Goal: Task Accomplishment & Management: Manage account settings

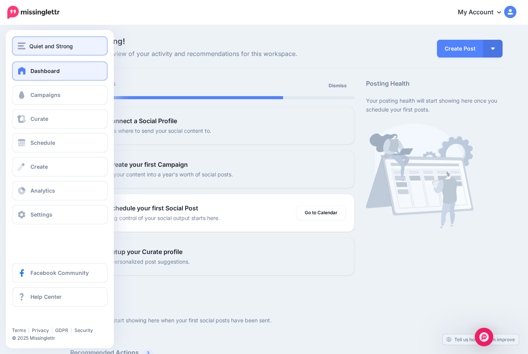
click at [45, 45] on span "Quiet and Strong" at bounding box center [51, 46] width 44 height 9
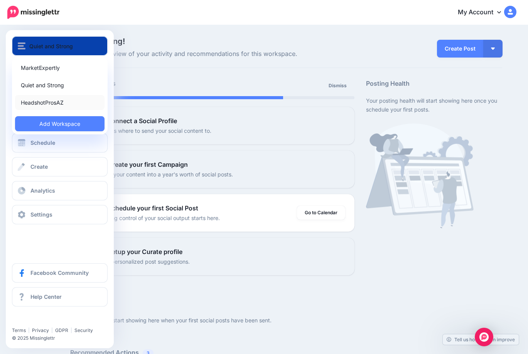
click at [40, 98] on link "HeadshotProsAZ" at bounding box center [59, 102] width 89 height 15
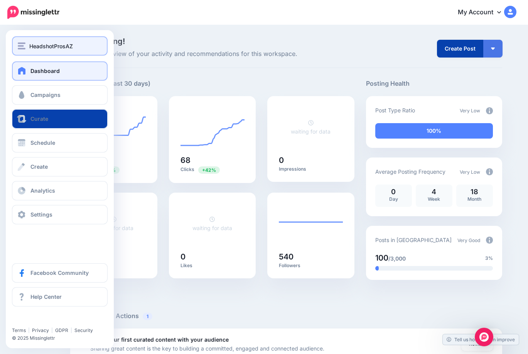
click at [36, 44] on span "HeadshotProsAZ" at bounding box center [51, 46] width 44 height 9
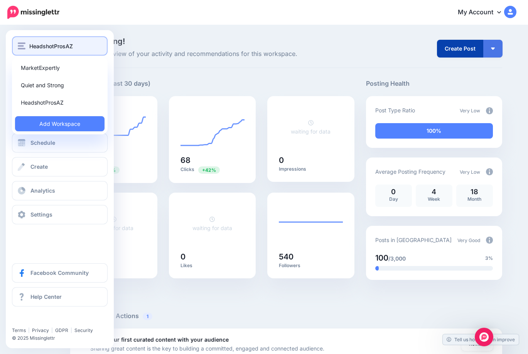
click at [43, 44] on span "HeadshotProsAZ" at bounding box center [51, 46] width 44 height 9
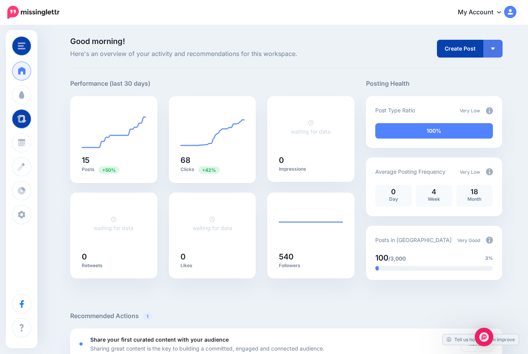
click at [168, 50] on span "Here's an overview of your activity and recommendations for this workspace." at bounding box center [212, 54] width 284 height 10
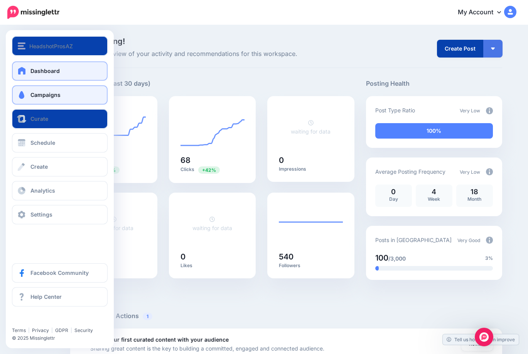
click at [35, 93] on span "Campaigns" at bounding box center [45, 94] width 30 height 7
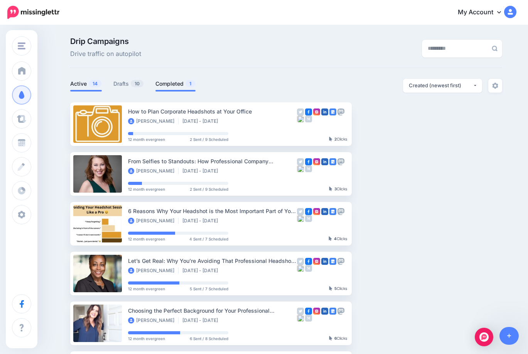
click at [175, 83] on link "Completed 1" at bounding box center [175, 83] width 40 height 9
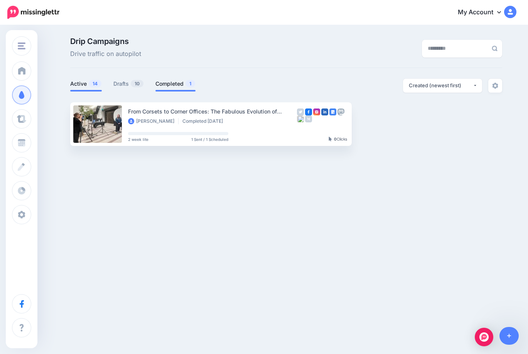
click at [86, 82] on link "Active 14" at bounding box center [86, 83] width 32 height 9
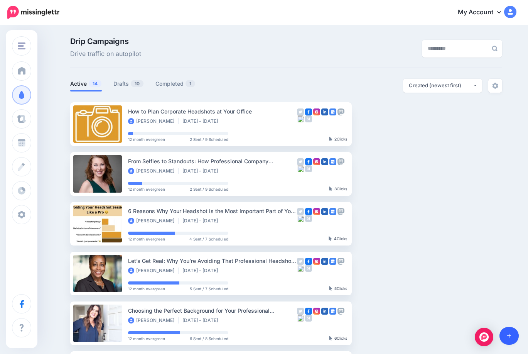
click at [506, 335] on link at bounding box center [509, 336] width 20 height 18
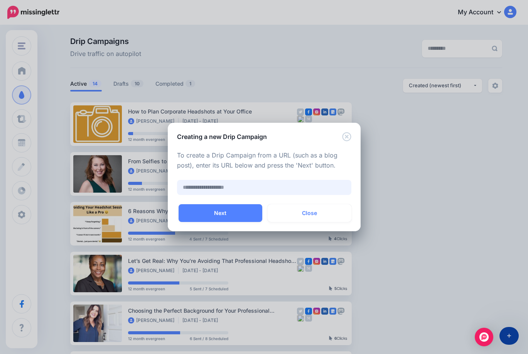
click at [189, 187] on input "text" at bounding box center [264, 187] width 174 height 15
paste input "**********"
type input "**********"
click at [209, 212] on button "Next" at bounding box center [221, 213] width 84 height 18
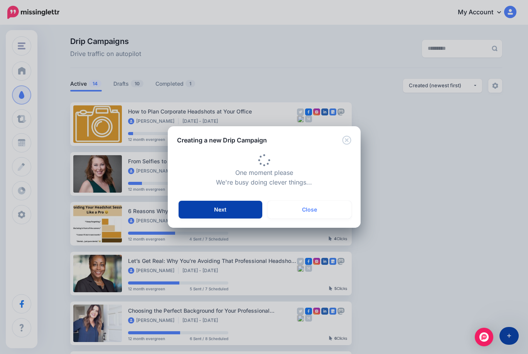
type input "**********"
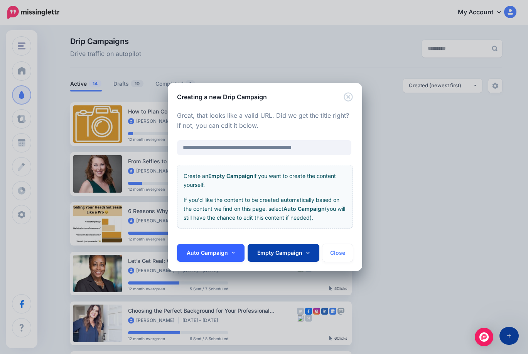
click at [234, 251] on icon at bounding box center [233, 252] width 3 height 5
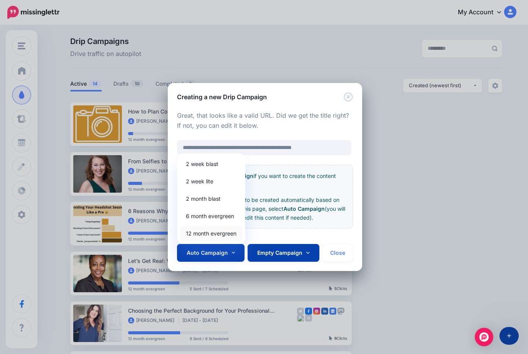
click at [206, 231] on link "12 month evergreen" at bounding box center [211, 233] width 62 height 15
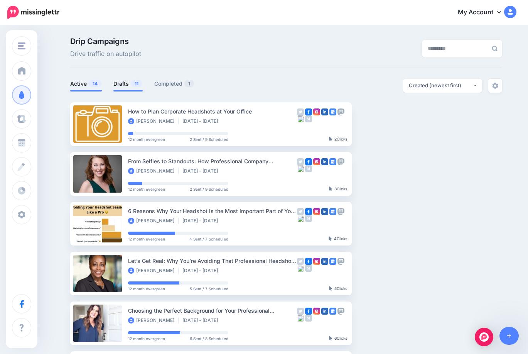
click at [121, 87] on link "Drafts 11" at bounding box center [127, 83] width 29 height 9
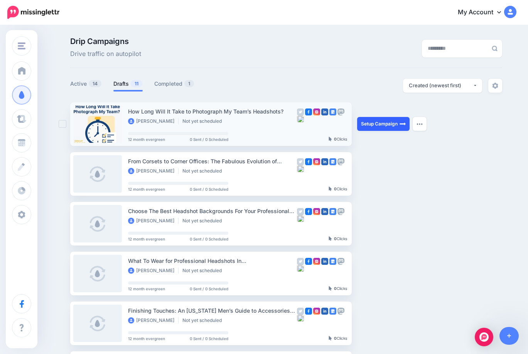
click at [398, 125] on link "Setup Campaign" at bounding box center [383, 124] width 52 height 14
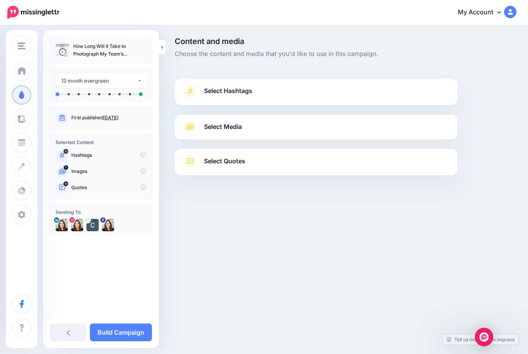
click at [212, 97] on link "Select Hashtags" at bounding box center [315, 95] width 267 height 20
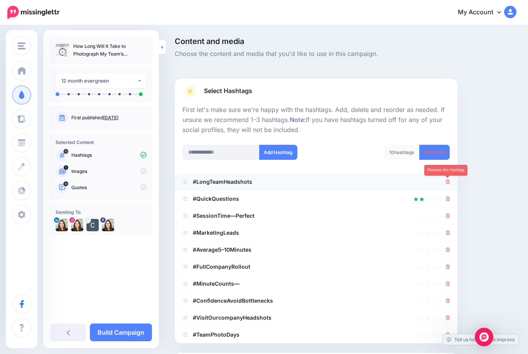
click at [449, 179] on icon at bounding box center [448, 181] width 4 height 5
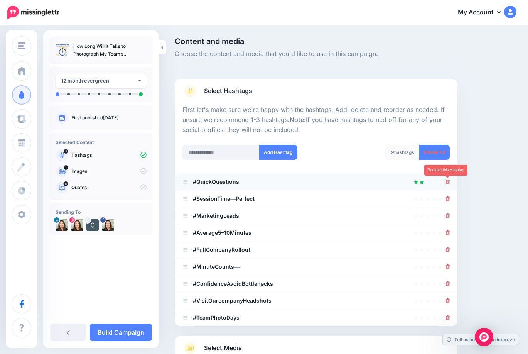
click at [449, 181] on icon at bounding box center [448, 181] width 4 height 5
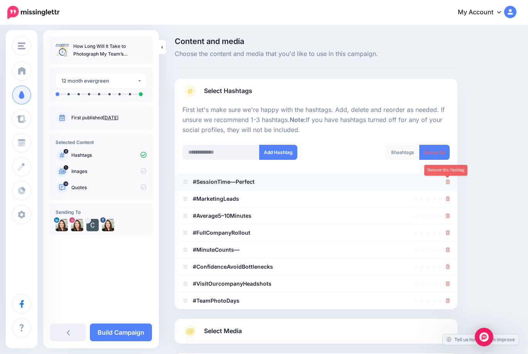
click at [447, 180] on icon at bounding box center [448, 181] width 4 height 5
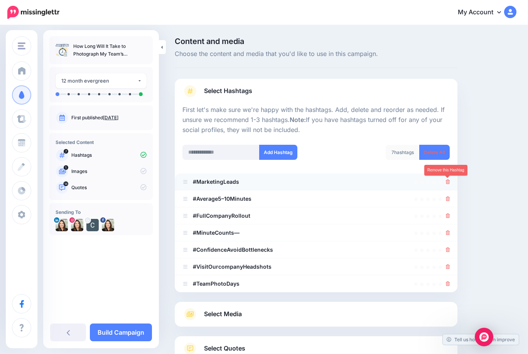
click at [449, 180] on icon at bounding box center [448, 181] width 4 height 5
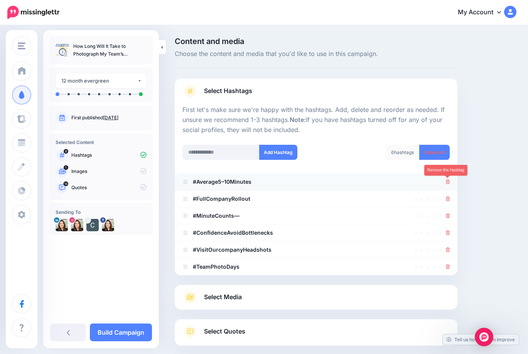
click at [447, 180] on icon at bounding box center [448, 181] width 4 height 5
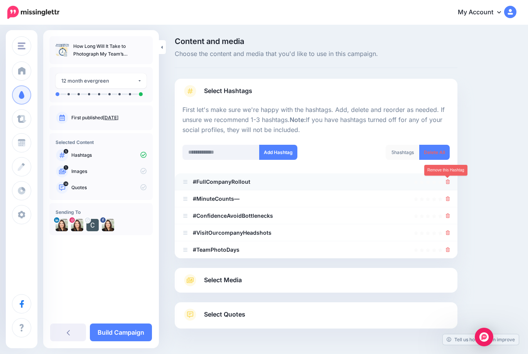
click at [450, 179] on icon at bounding box center [448, 181] width 4 height 5
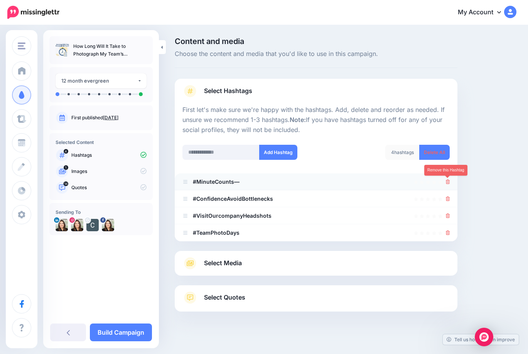
click at [448, 179] on link at bounding box center [448, 181] width 4 height 7
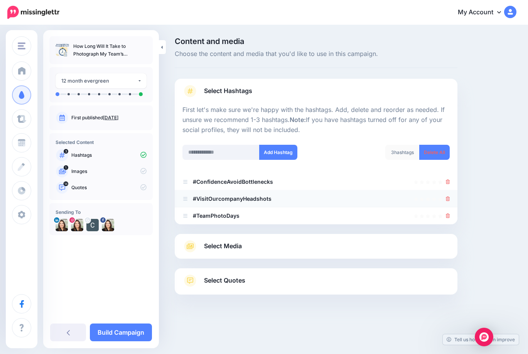
click at [450, 198] on li "#VisitOurcompanyHeadshots" at bounding box center [316, 198] width 283 height 17
click at [448, 180] on icon at bounding box center [448, 181] width 4 height 5
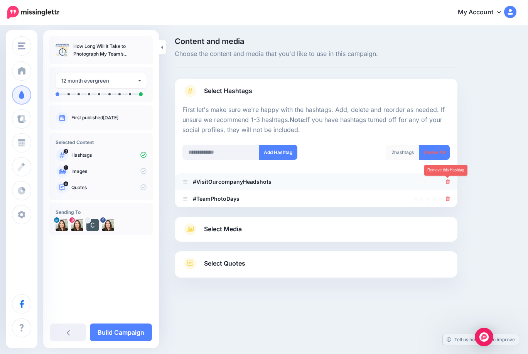
click at [449, 181] on icon at bounding box center [448, 181] width 4 height 5
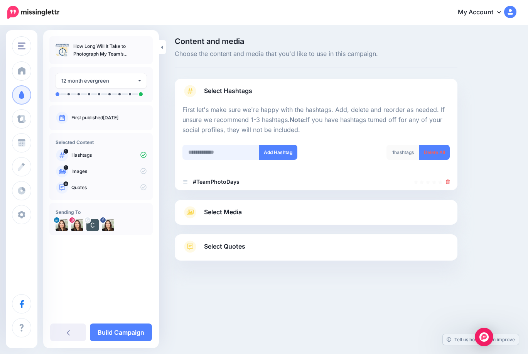
click at [214, 153] on input "text" at bounding box center [220, 152] width 77 height 15
type input "*"
type input "**********"
click at [275, 152] on button "Add Hashtag" at bounding box center [278, 152] width 38 height 15
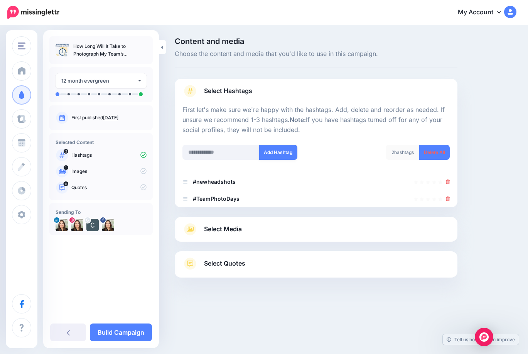
scroll to position [11, 0]
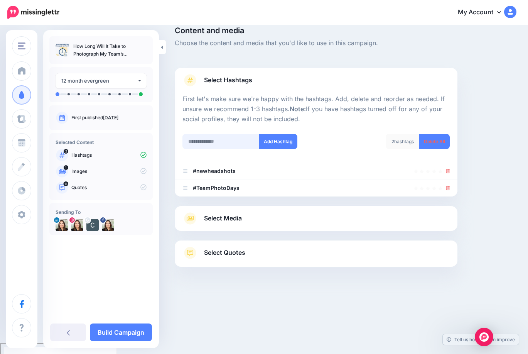
click at [197, 141] on input "text" at bounding box center [220, 141] width 77 height 15
type input "**********"
click at [271, 142] on button "Add Hashtag" at bounding box center [278, 141] width 38 height 15
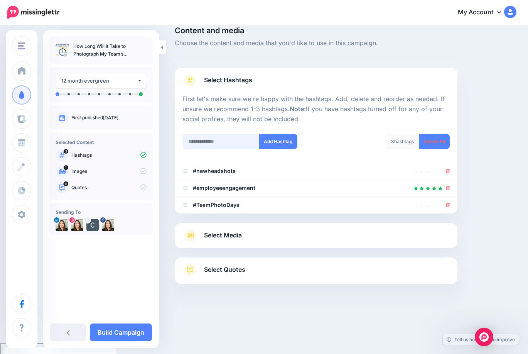
click at [208, 138] on input "text" at bounding box center [220, 141] width 77 height 15
type input "**********"
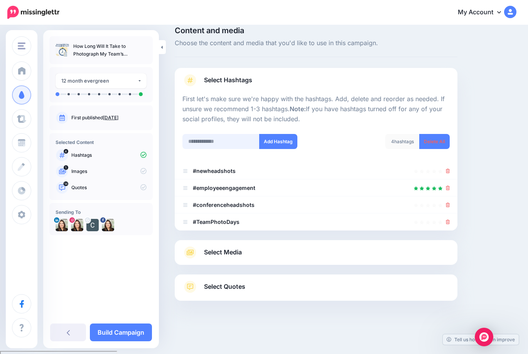
scroll to position [18, 0]
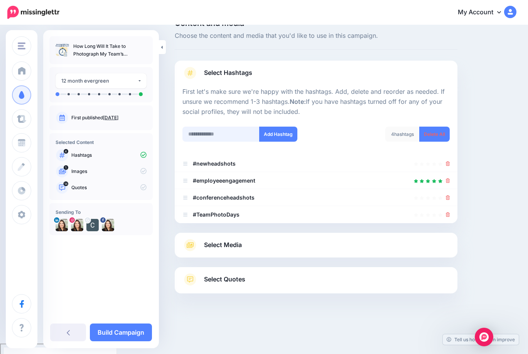
click at [222, 140] on input "text" at bounding box center [220, 133] width 77 height 15
type input "**********"
click at [281, 133] on button "Add Hashtag" at bounding box center [278, 133] width 38 height 15
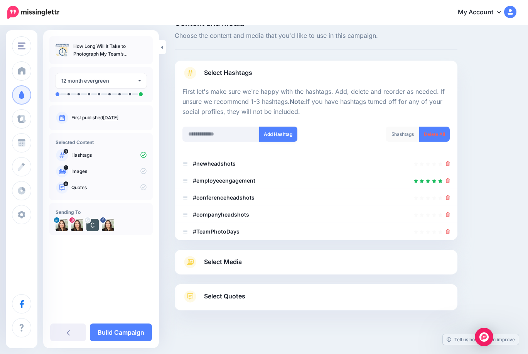
scroll to position [35, 0]
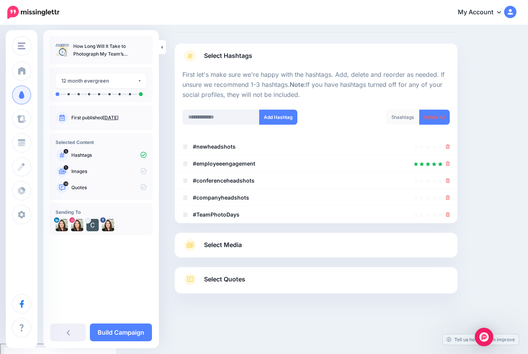
click at [231, 242] on span "Select Media" at bounding box center [223, 244] width 38 height 10
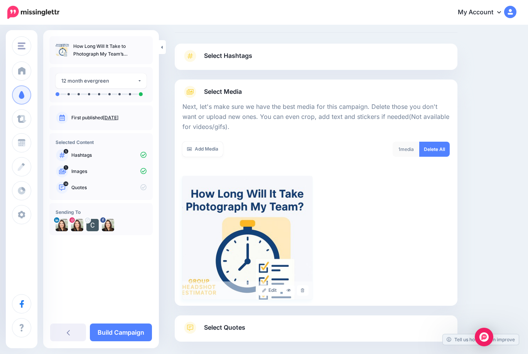
click at [262, 230] on img at bounding box center [247, 237] width 130 height 123
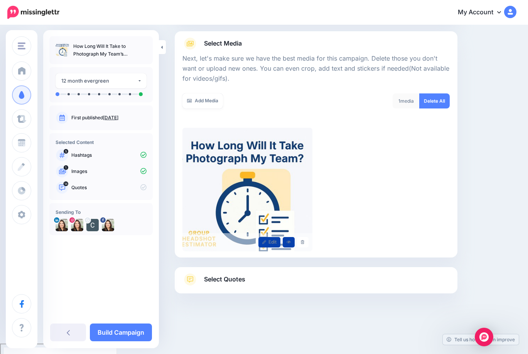
click at [220, 280] on span "Select Quotes" at bounding box center [224, 279] width 41 height 10
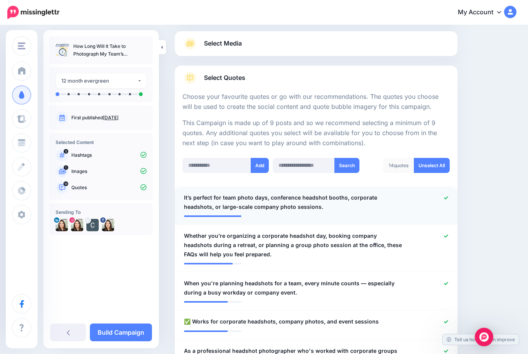
click at [446, 197] on icon at bounding box center [446, 197] width 4 height 3
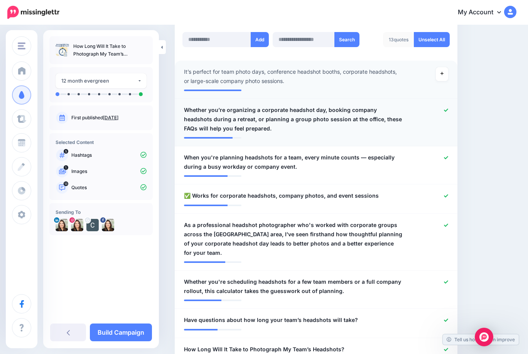
scroll to position [211, 0]
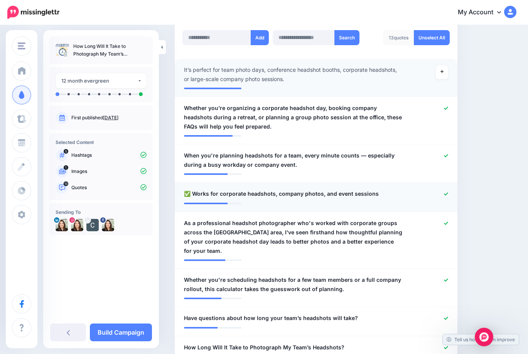
click at [447, 192] on icon at bounding box center [446, 194] width 4 height 4
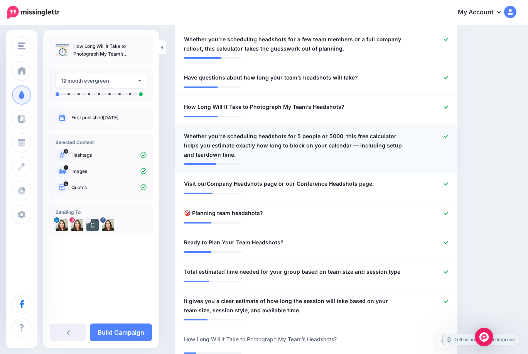
scroll to position [460, 0]
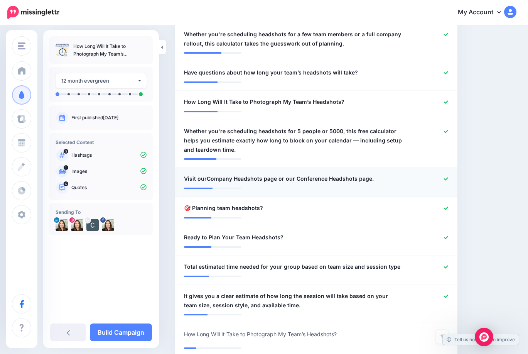
click at [449, 178] on div at bounding box center [431, 179] width 46 height 10
click at [446, 178] on icon at bounding box center [446, 178] width 4 height 3
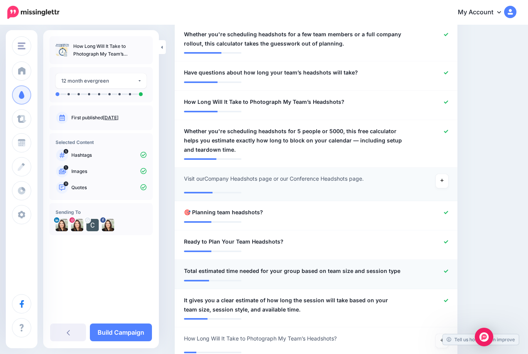
click at [446, 270] on icon at bounding box center [446, 271] width 4 height 4
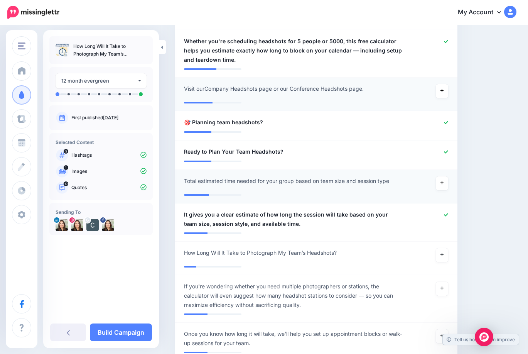
scroll to position [553, 0]
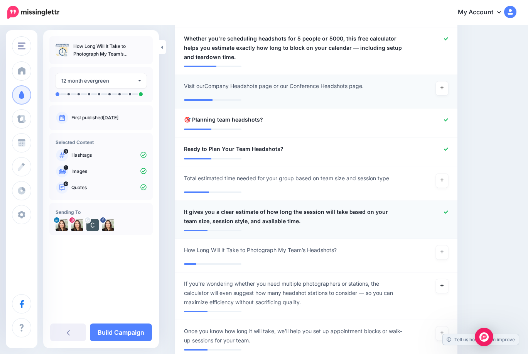
click at [445, 211] on icon at bounding box center [446, 212] width 4 height 4
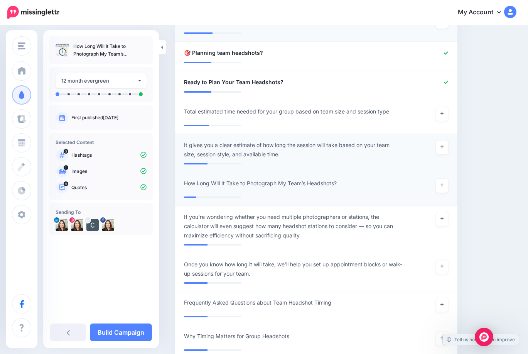
scroll to position [621, 0]
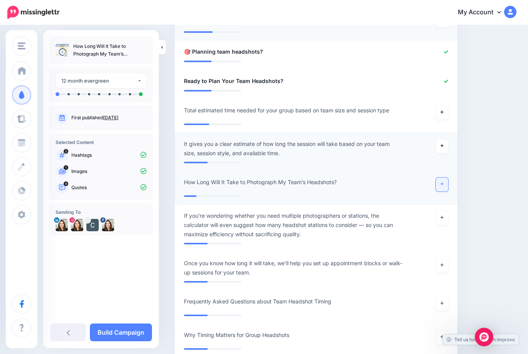
click at [443, 184] on link at bounding box center [442, 184] width 12 height 14
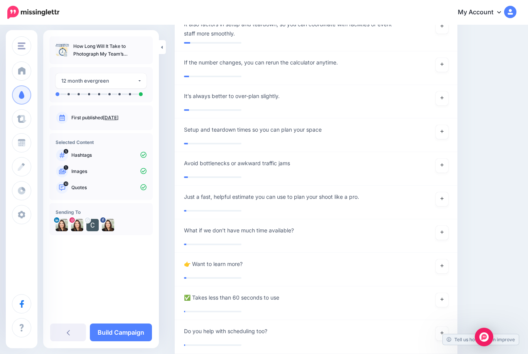
scroll to position [1925, 0]
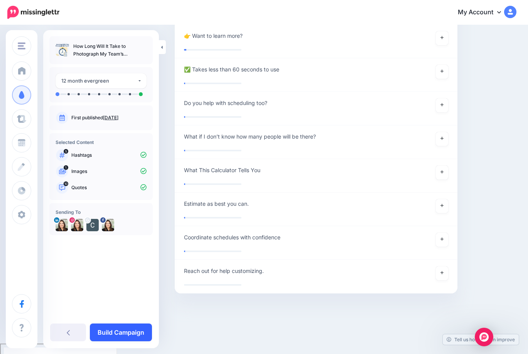
click at [120, 331] on link "Build Campaign" at bounding box center [121, 332] width 62 height 18
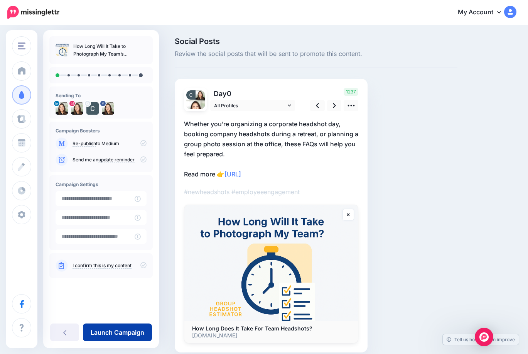
scroll to position [0, 0]
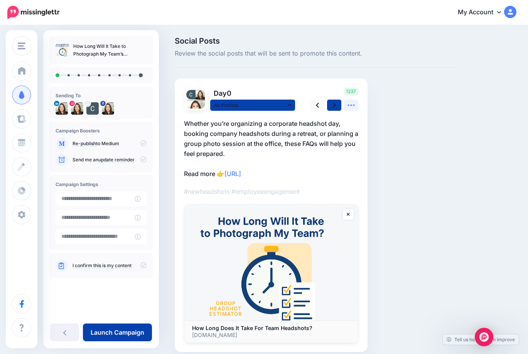
click at [354, 104] on icon at bounding box center [350, 105] width 7 height 2
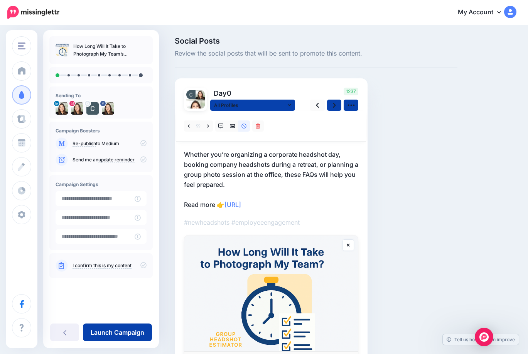
click at [248, 166] on p "Whether you’re organizing a corporate headshot day, booking company headshots d…" at bounding box center [271, 179] width 174 height 60
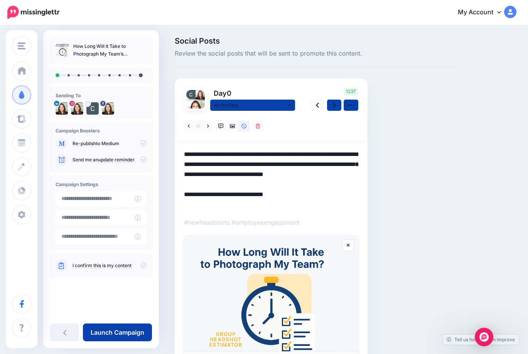
scroll to position [0, 0]
click at [209, 124] on icon at bounding box center [208, 125] width 2 height 5
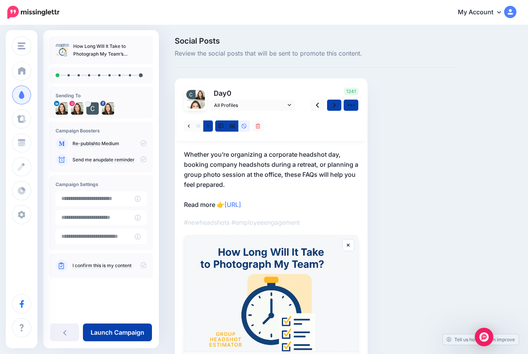
click at [233, 169] on p "Whether you’re organizing a corporate headshot day, booking company headshots d…" at bounding box center [271, 179] width 174 height 60
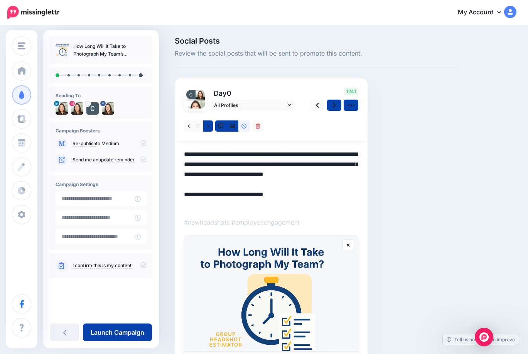
click at [234, 174] on textarea "**********" at bounding box center [271, 179] width 174 height 60
click at [208, 125] on icon at bounding box center [208, 125] width 2 height 3
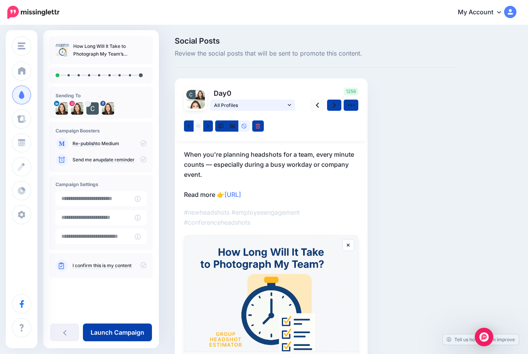
click at [289, 103] on icon at bounding box center [289, 104] width 3 height 5
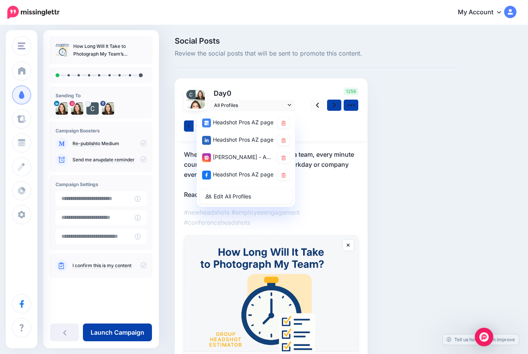
click at [299, 87] on div "Day 0 All Profiles" at bounding box center [271, 230] width 193 height 304
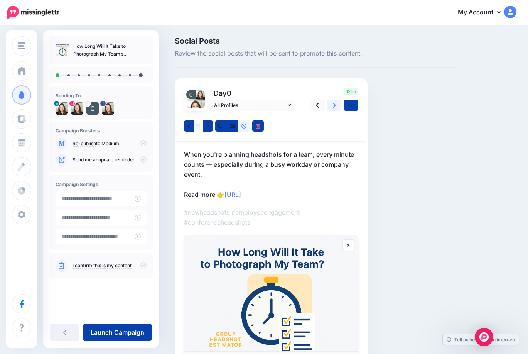
click at [335, 103] on icon at bounding box center [334, 105] width 3 height 8
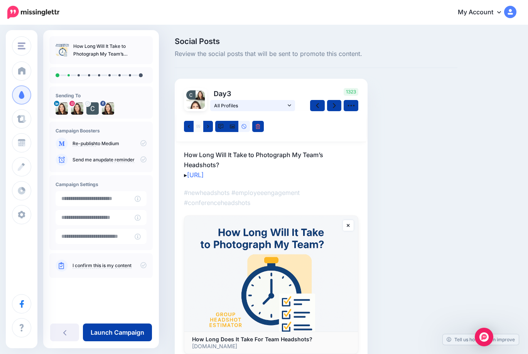
click at [290, 103] on icon at bounding box center [289, 105] width 3 height 5
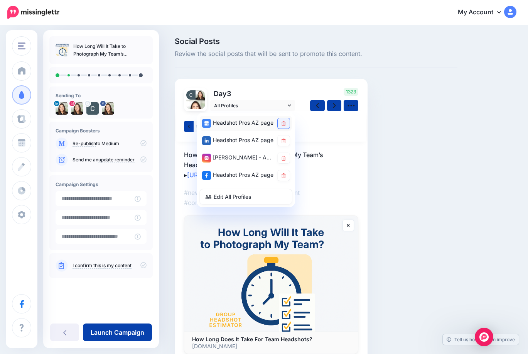
click at [285, 122] on icon at bounding box center [283, 123] width 4 height 5
click at [283, 137] on link at bounding box center [284, 140] width 12 height 10
click at [283, 157] on icon at bounding box center [283, 158] width 4 height 5
click at [284, 175] on icon at bounding box center [283, 175] width 4 height 5
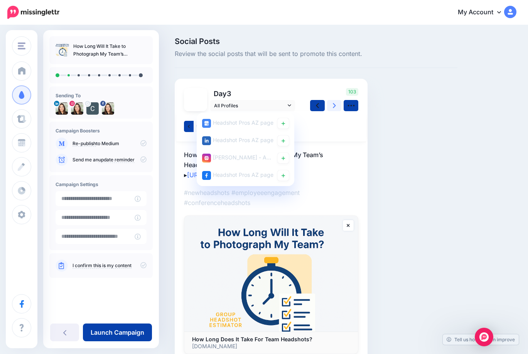
click at [335, 104] on icon at bounding box center [334, 105] width 3 height 8
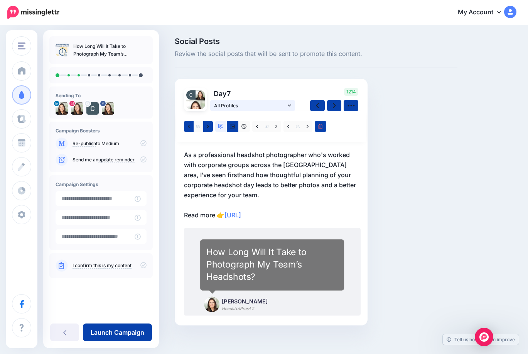
click at [292, 104] on link "All Profiles" at bounding box center [252, 105] width 85 height 11
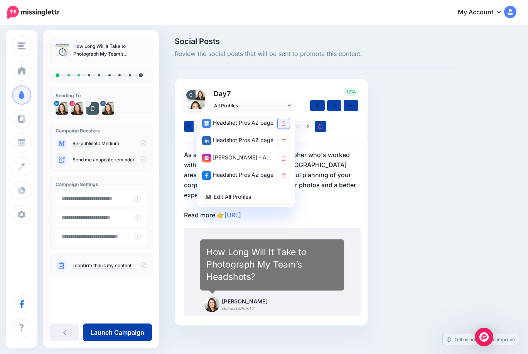
click at [285, 123] on icon at bounding box center [283, 123] width 4 height 5
click at [283, 139] on icon at bounding box center [283, 140] width 4 height 5
click at [283, 159] on icon at bounding box center [283, 158] width 4 height 5
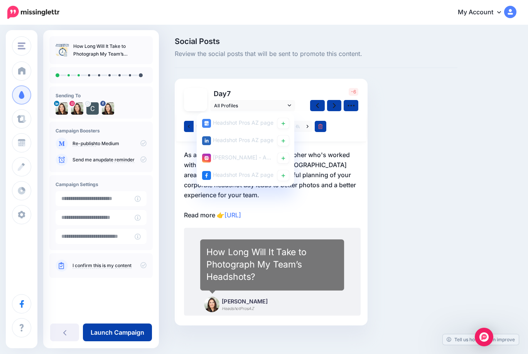
click at [339, 125] on div at bounding box center [271, 126] width 190 height 31
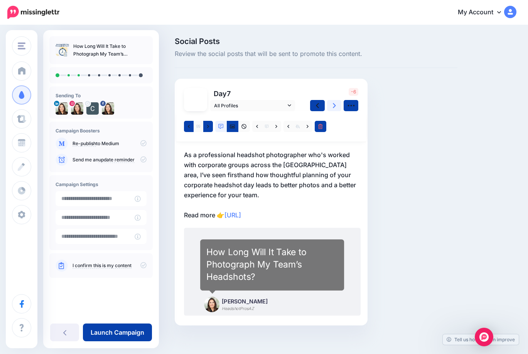
click at [333, 104] on icon at bounding box center [334, 105] width 3 height 8
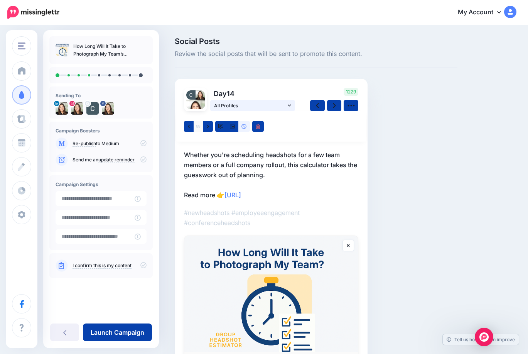
click at [289, 104] on icon at bounding box center [289, 105] width 3 height 5
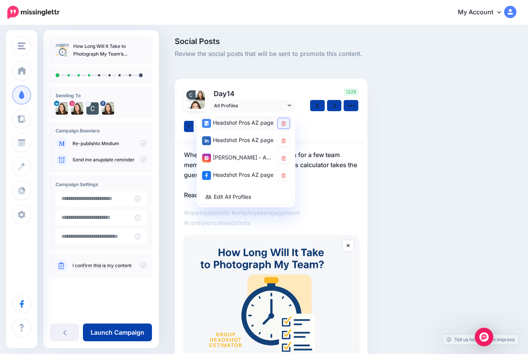
click at [285, 123] on icon at bounding box center [283, 123] width 4 height 5
click at [284, 140] on icon at bounding box center [283, 140] width 4 height 5
click at [284, 174] on icon at bounding box center [283, 175] width 4 height 5
click at [316, 126] on div at bounding box center [271, 126] width 190 height 31
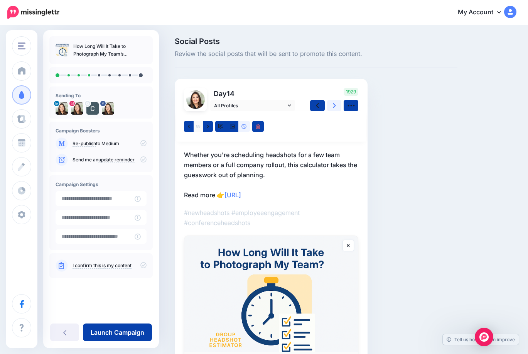
click at [335, 103] on link at bounding box center [334, 105] width 15 height 11
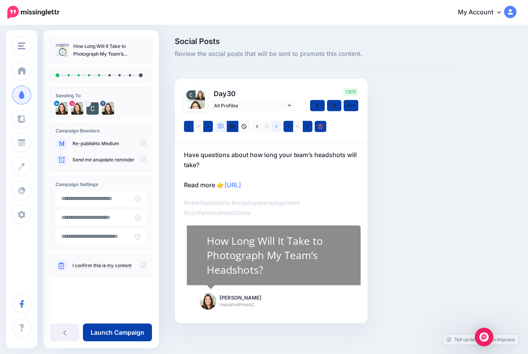
click at [277, 125] on icon at bounding box center [276, 126] width 2 height 5
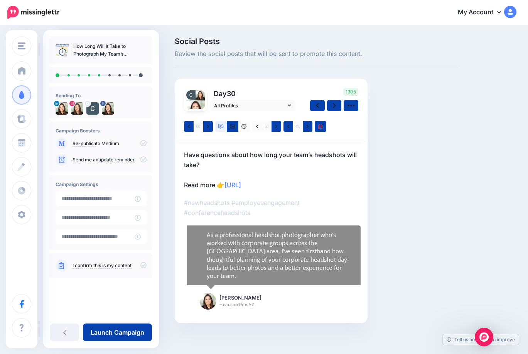
click at [253, 248] on div "As a professional headshot photographer who's worked with corporate groups acro…" at bounding box center [279, 255] width 144 height 49
type textarea "**********"
click at [308, 127] on icon at bounding box center [307, 126] width 2 height 5
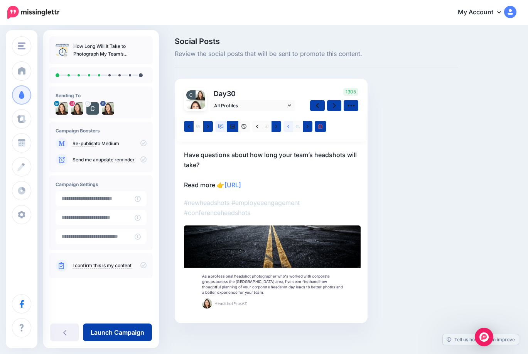
click at [288, 125] on icon at bounding box center [288, 126] width 2 height 5
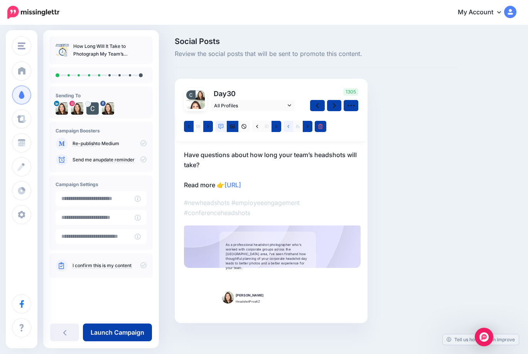
click at [288, 126] on icon at bounding box center [288, 126] width 2 height 3
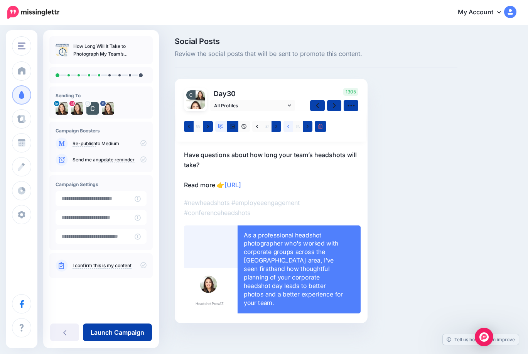
click at [288, 127] on icon at bounding box center [288, 126] width 2 height 3
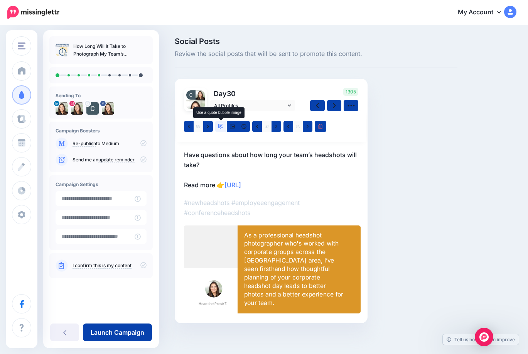
click at [221, 126] on icon at bounding box center [220, 126] width 5 height 5
click at [308, 126] on icon at bounding box center [307, 126] width 2 height 3
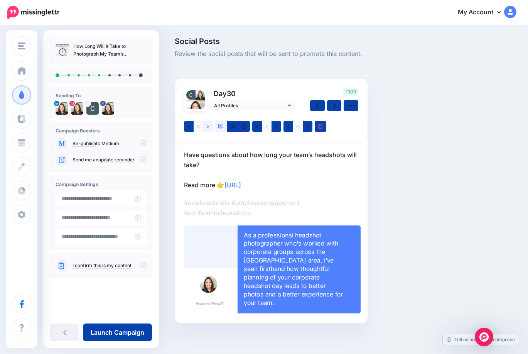
click at [207, 125] on icon at bounding box center [208, 126] width 2 height 3
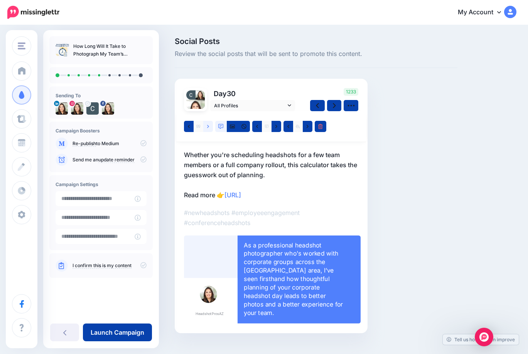
click at [209, 126] on icon at bounding box center [208, 126] width 2 height 3
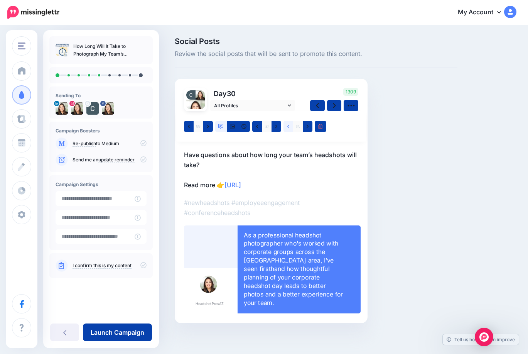
click at [288, 128] on icon at bounding box center [288, 126] width 2 height 5
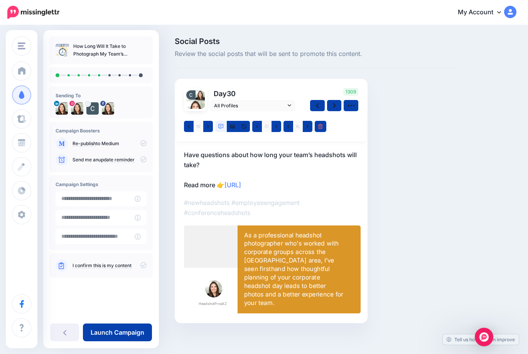
click at [324, 290] on div "As a professional headshot photographer who's worked with corporate groups acro…" at bounding box center [293, 269] width 99 height 76
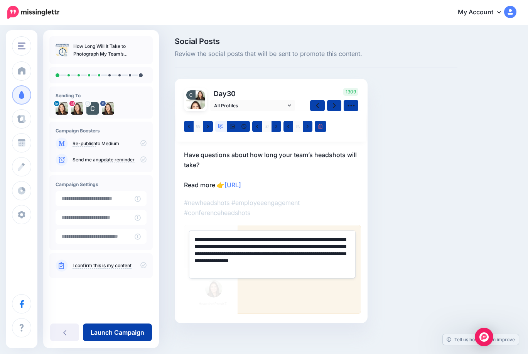
click at [285, 263] on textarea "**********" at bounding box center [272, 254] width 167 height 48
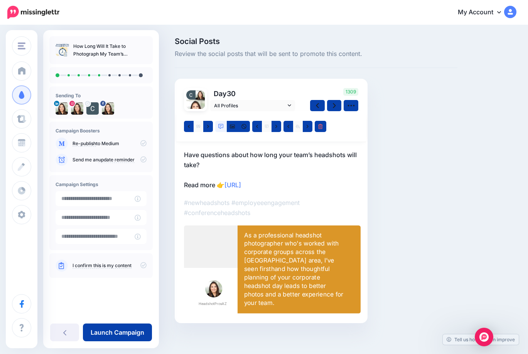
click at [259, 162] on p "Have questions about how long your team’s headshots will take? Read more 👉 http…" at bounding box center [271, 170] width 174 height 40
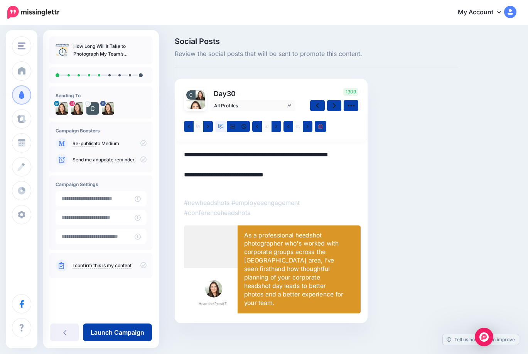
click at [320, 177] on textarea "**********" at bounding box center [271, 170] width 174 height 40
click at [336, 105] on link at bounding box center [334, 105] width 15 height 11
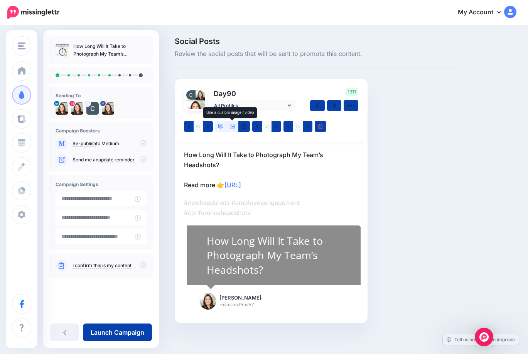
click at [231, 126] on icon at bounding box center [232, 126] width 5 height 5
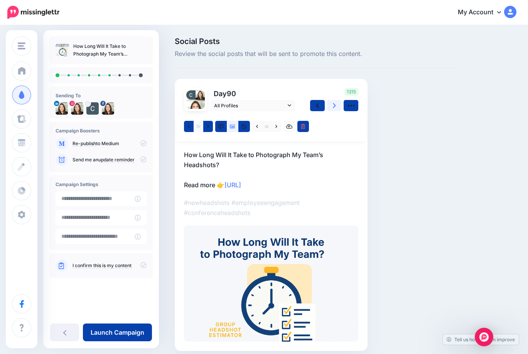
click at [334, 106] on icon at bounding box center [334, 105] width 3 height 5
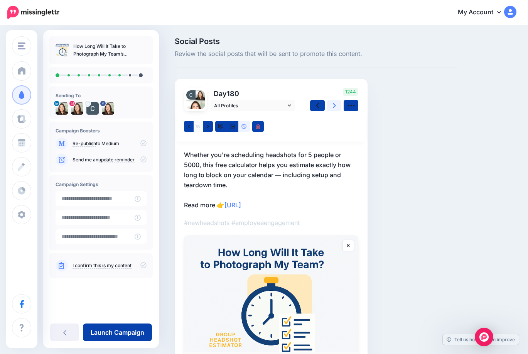
click at [337, 103] on link at bounding box center [334, 105] width 15 height 11
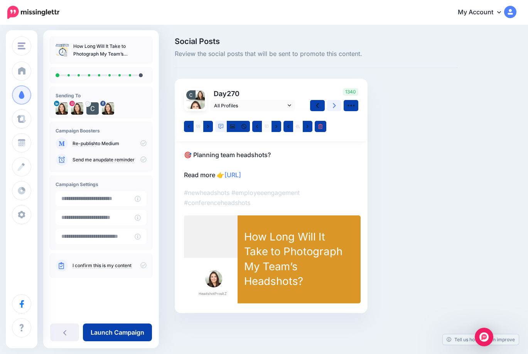
click at [334, 103] on icon at bounding box center [334, 105] width 3 height 8
click at [233, 125] on icon at bounding box center [232, 127] width 5 height 4
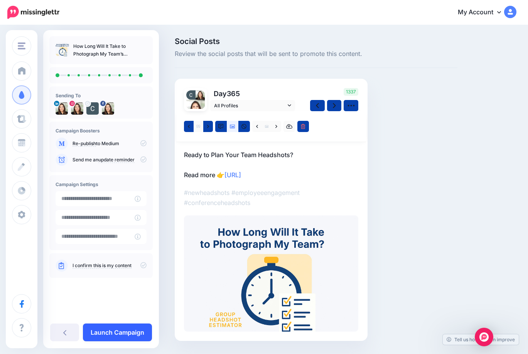
click at [106, 333] on link "Launch Campaign" at bounding box center [117, 332] width 69 height 18
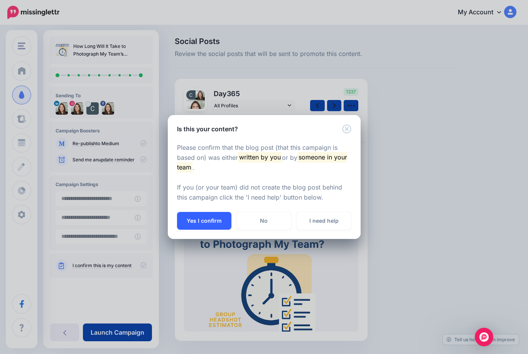
click at [196, 223] on button "Yes I confirm" at bounding box center [204, 221] width 54 height 18
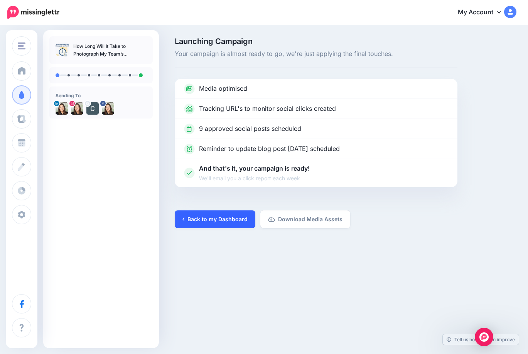
click at [213, 220] on link "Back to my Dashboard" at bounding box center [215, 219] width 81 height 18
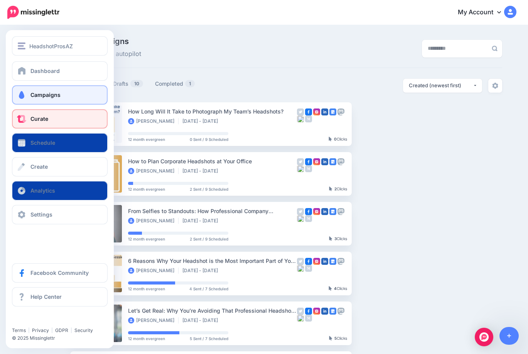
click at [42, 120] on span "Curate" at bounding box center [39, 118] width 18 height 7
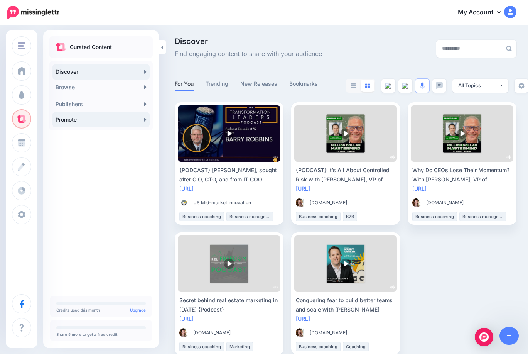
click at [97, 121] on link "Promote" at bounding box center [100, 119] width 97 height 15
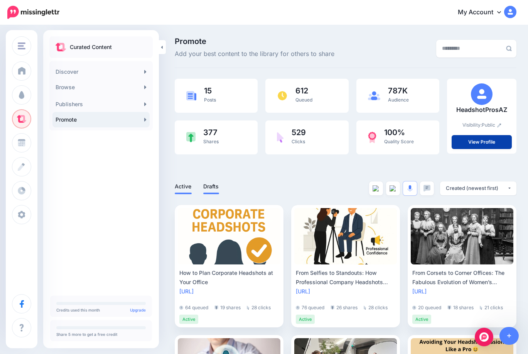
click at [214, 187] on link "Drafts" at bounding box center [211, 186] width 16 height 9
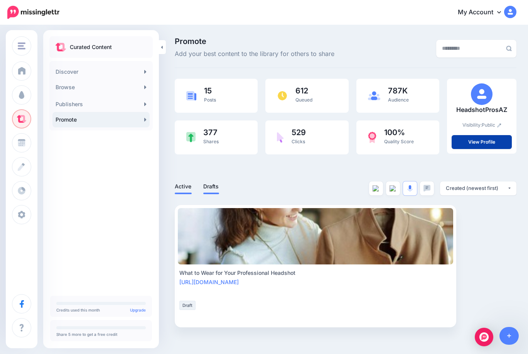
click at [181, 185] on link "Active" at bounding box center [183, 186] width 17 height 9
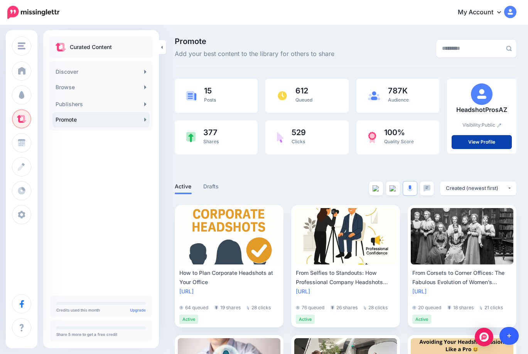
click at [510, 336] on icon at bounding box center [509, 335] width 4 height 5
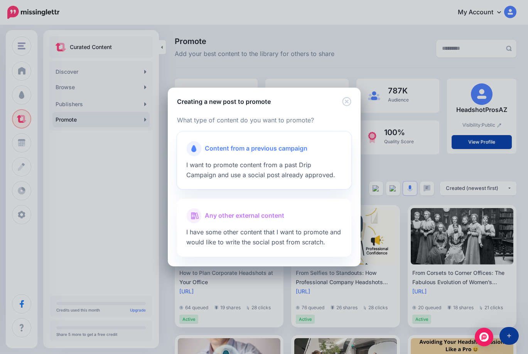
click at [272, 148] on span "Content from a previous campaign" at bounding box center [256, 148] width 103 height 10
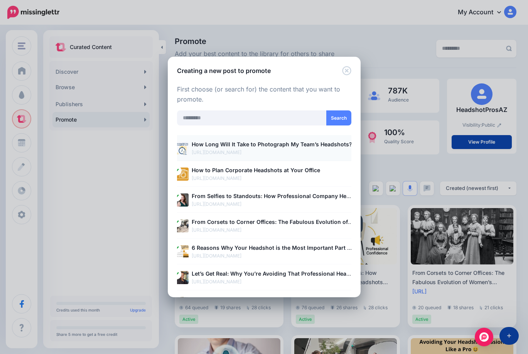
click at [285, 144] on b "How Long Will It Take to Photograph My Team’s Headshots?" at bounding box center [272, 144] width 160 height 7
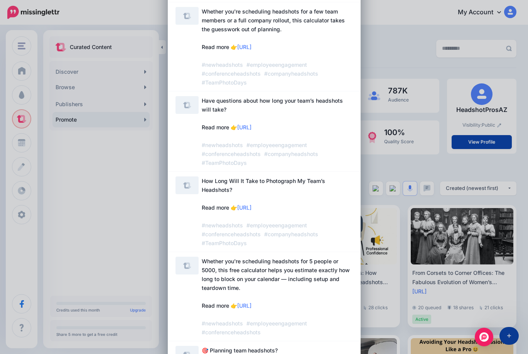
scroll to position [320, 0]
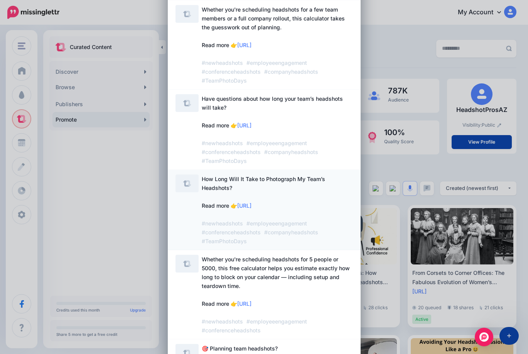
click at [262, 189] on span "How Long Will It Take to Photograph My Team’s Headshots? Read more 👉 https://lt…" at bounding box center [277, 209] width 151 height 71
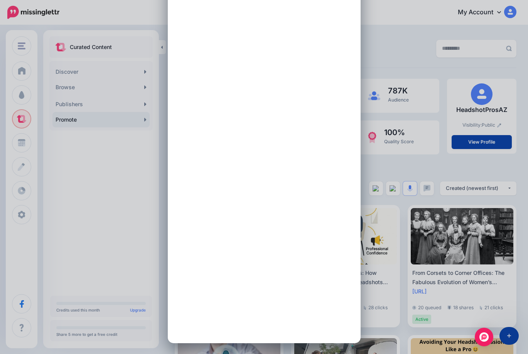
scroll to position [0, 0]
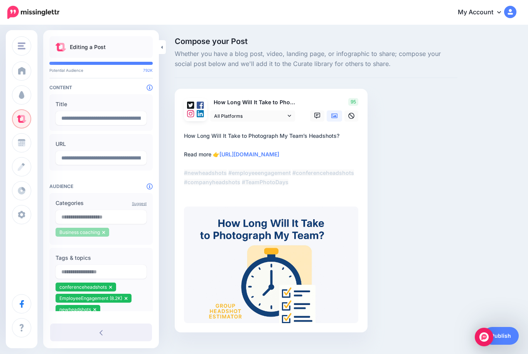
click at [104, 230] on icon at bounding box center [103, 232] width 3 height 5
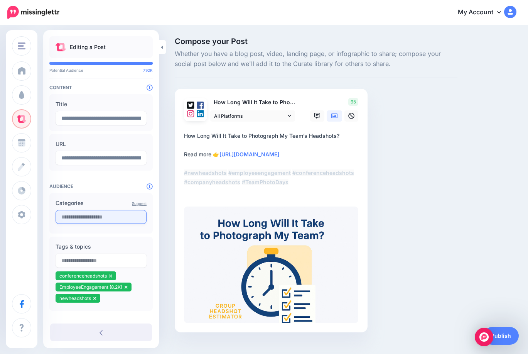
click at [109, 218] on input "text" at bounding box center [101, 217] width 91 height 14
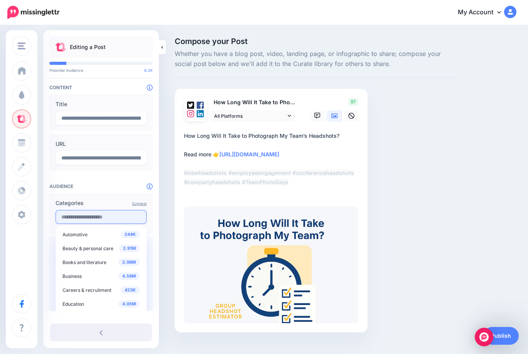
type input "*********"
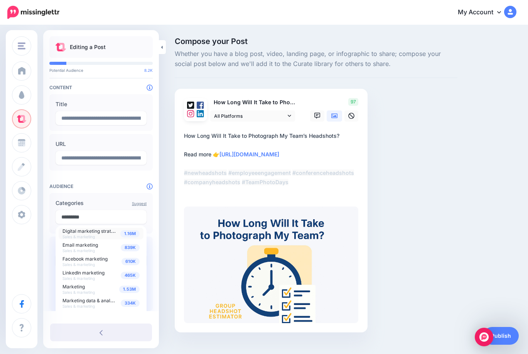
scroll to position [35, 0]
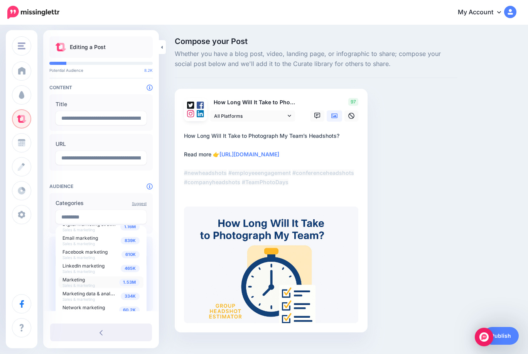
click at [77, 280] on span "Marketing" at bounding box center [73, 279] width 22 height 6
click at [98, 217] on input "text" at bounding box center [101, 217] width 91 height 14
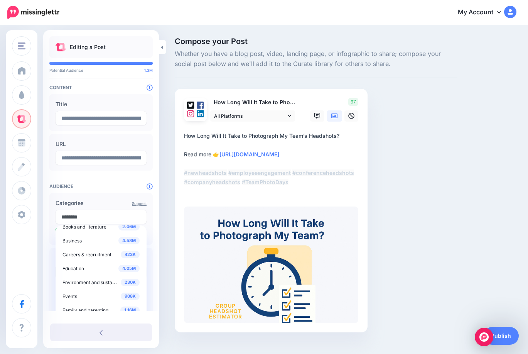
scroll to position [0, 0]
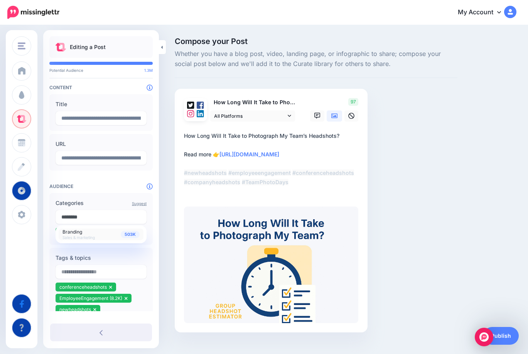
type input "********"
click at [76, 231] on span "Branding" at bounding box center [72, 232] width 20 height 6
click at [126, 251] on div "Tags & topics conferenceheadshots EmployeeEngagement (8.2K) newheadshots" at bounding box center [100, 285] width 103 height 74
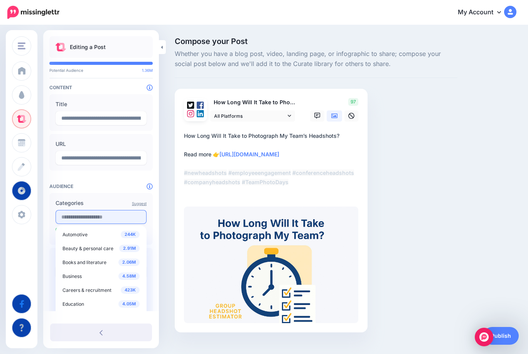
click at [121, 215] on input "text" at bounding box center [101, 217] width 91 height 14
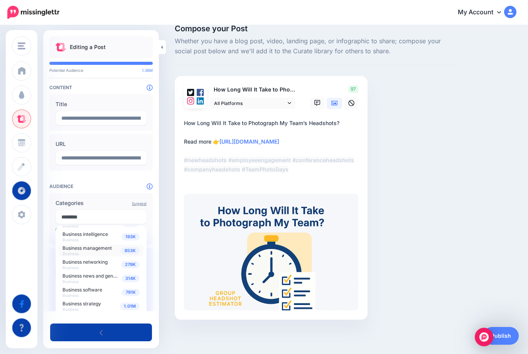
scroll to position [45, 0]
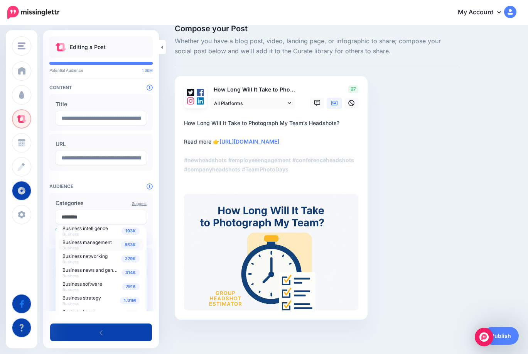
type input "********"
click at [98, 241] on span "Business management" at bounding box center [86, 242] width 49 height 6
click at [98, 200] on label "Categories" at bounding box center [101, 202] width 91 height 9
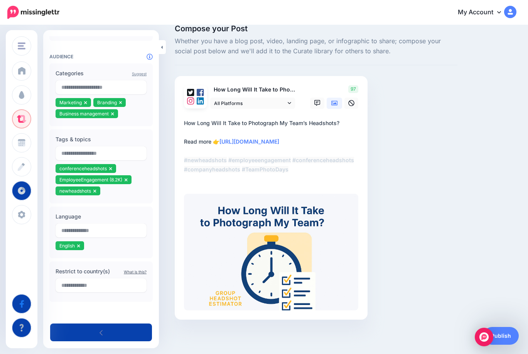
scroll to position [0, 0]
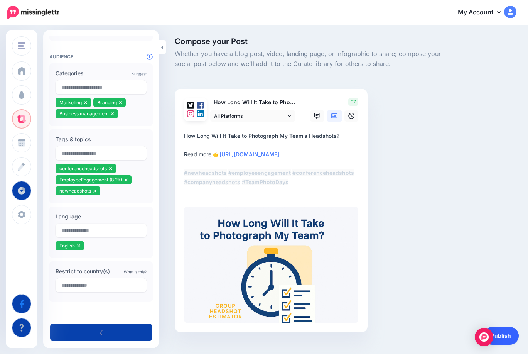
click at [506, 335] on link "Publish" at bounding box center [500, 336] width 35 height 18
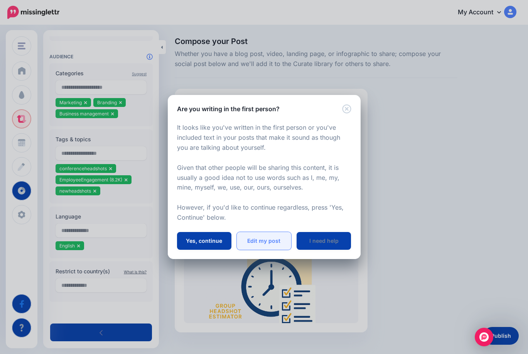
click at [264, 241] on link "Edit my post" at bounding box center [264, 241] width 54 height 18
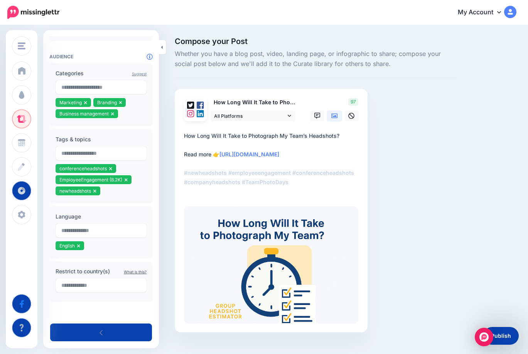
click at [267, 138] on textarea "**********" at bounding box center [272, 163] width 177 height 65
drag, startPoint x: 287, startPoint y: 135, endPoint x: 279, endPoint y: 135, distance: 8.1
click at [279, 135] on textarea "**********" at bounding box center [272, 163] width 177 height 65
click at [313, 134] on textarea "**********" at bounding box center [272, 163] width 177 height 65
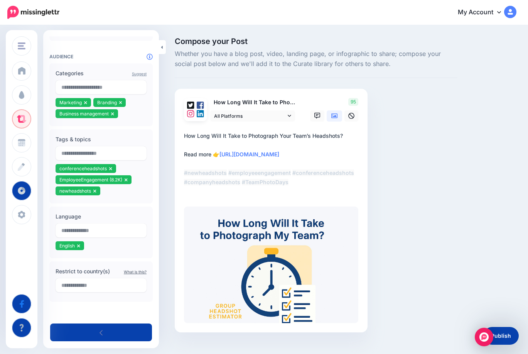
click at [313, 134] on textarea "**********" at bounding box center [272, 163] width 177 height 65
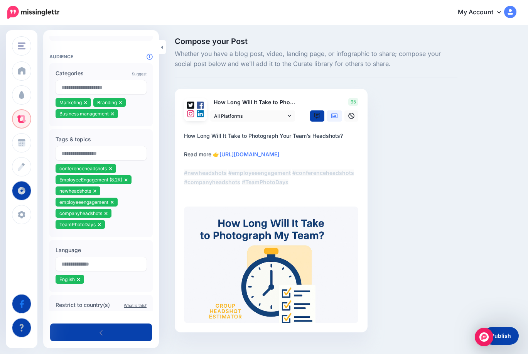
paste textarea "****"
click at [352, 136] on textarea "**********" at bounding box center [272, 163] width 177 height 65
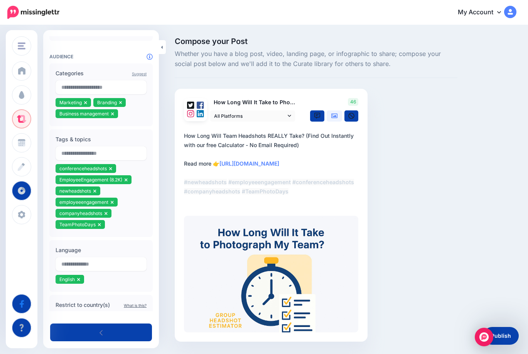
drag, startPoint x: 305, startPoint y: 144, endPoint x: 181, endPoint y: 138, distance: 124.6
click at [181, 138] on div "How Long Will It Take to Photograph My Team’s Headshots? All Platforms Facebook" at bounding box center [271, 215] width 193 height 253
click at [313, 144] on textarea "**********" at bounding box center [272, 168] width 177 height 74
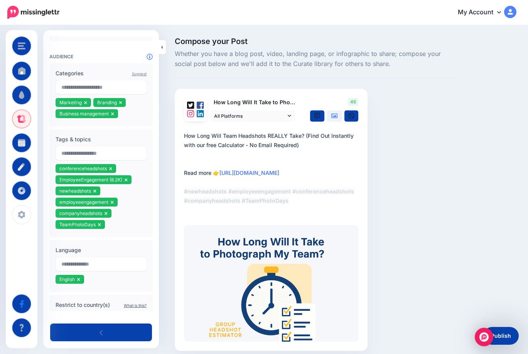
paste textarea "**********"
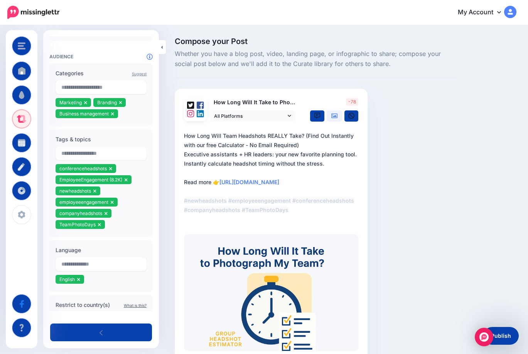
click at [184, 155] on textarea "**********" at bounding box center [272, 177] width 177 height 93
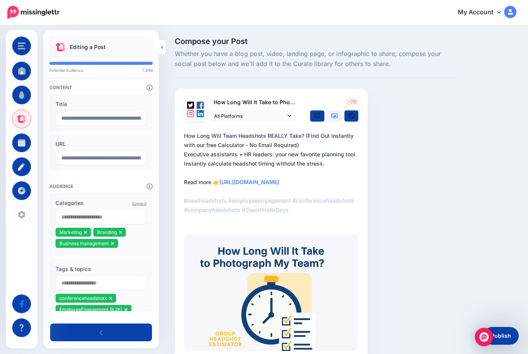
click at [328, 165] on textarea "**********" at bounding box center [272, 177] width 177 height 93
click at [305, 146] on textarea "**********" at bounding box center [272, 177] width 177 height 93
click at [327, 167] on textarea "**********" at bounding box center [272, 177] width 177 height 93
drag, startPoint x: 327, startPoint y: 167, endPoint x: 179, endPoint y: 155, distance: 148.1
click at [179, 155] on div "How Long Will It Take to Photograph My Team’s Headshots? All Platforms Facebook" at bounding box center [271, 224] width 193 height 271
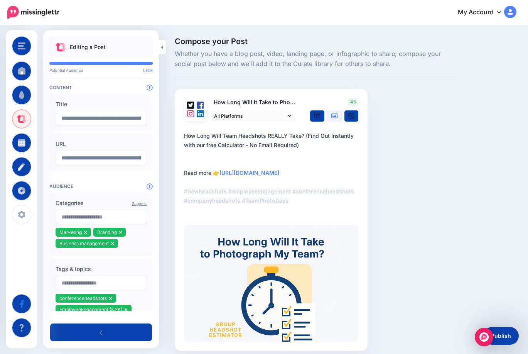
paste textarea "**********"
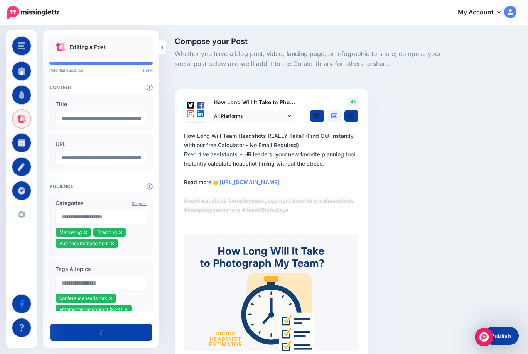
click at [306, 146] on textarea "**********" at bounding box center [272, 177] width 177 height 93
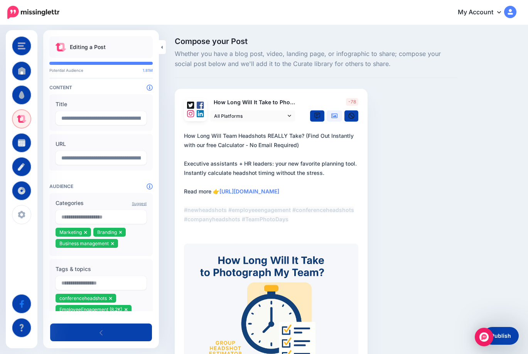
drag, startPoint x: 327, startPoint y: 174, endPoint x: 181, endPoint y: 152, distance: 147.5
click at [181, 152] on div "How Long Will It Take to Photograph My Team’s Headshots? All Platforms Facebook" at bounding box center [271, 229] width 193 height 280
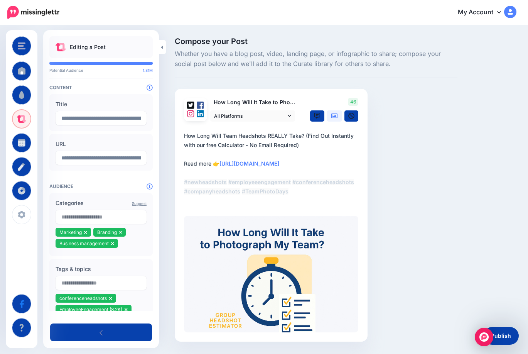
click at [310, 145] on textarea "**********" at bounding box center [272, 168] width 177 height 74
click at [504, 333] on link "Publish" at bounding box center [500, 336] width 35 height 18
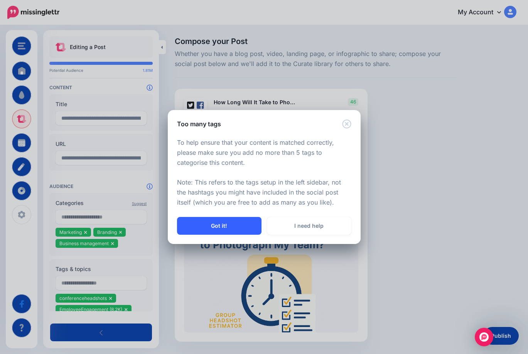
click at [227, 221] on button "Got it!" at bounding box center [219, 226] width 84 height 18
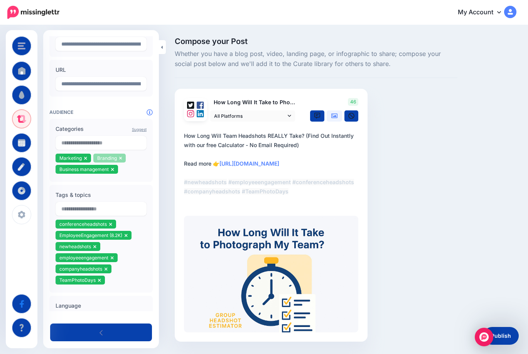
scroll to position [80, 0]
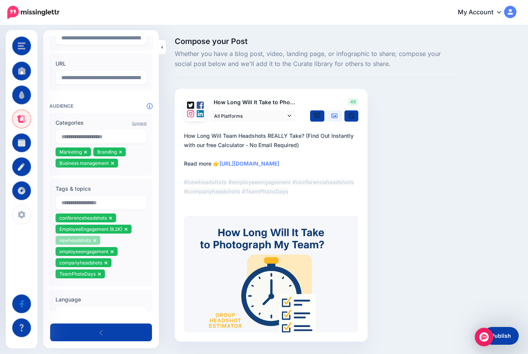
click at [95, 239] on icon at bounding box center [94, 240] width 3 height 3
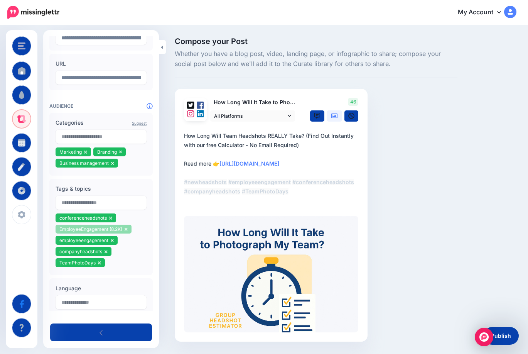
click at [127, 229] on icon at bounding box center [126, 229] width 3 height 5
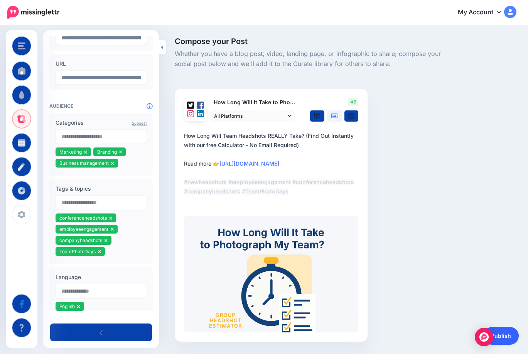
click at [502, 333] on link "Publish" at bounding box center [500, 336] width 35 height 18
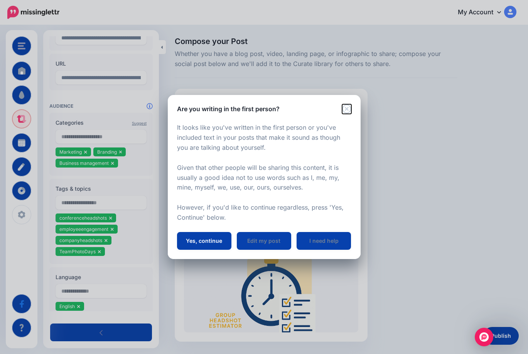
click at [348, 108] on icon "Close" at bounding box center [346, 108] width 9 height 9
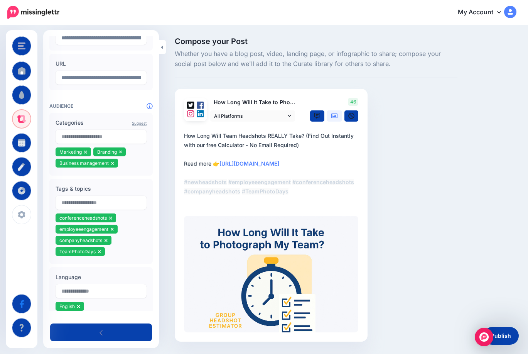
drag, startPoint x: 205, startPoint y: 145, endPoint x: 197, endPoint y: 146, distance: 8.9
click at [197, 146] on textarea "**********" at bounding box center [272, 168] width 177 height 74
click at [318, 144] on textarea "**********" at bounding box center [272, 168] width 177 height 74
type textarea "**********"
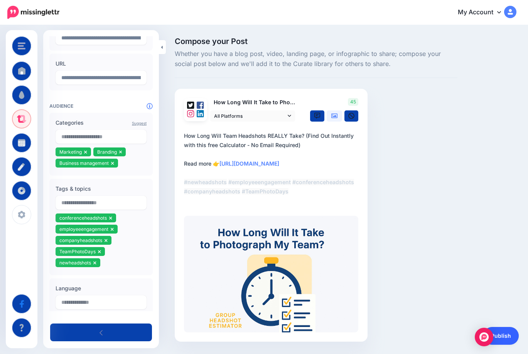
click at [505, 334] on link "Publish" at bounding box center [500, 336] width 35 height 18
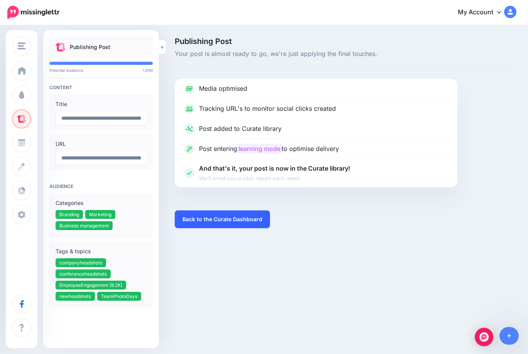
click at [199, 226] on link "Back to the Curate Dashboard" at bounding box center [222, 219] width 95 height 18
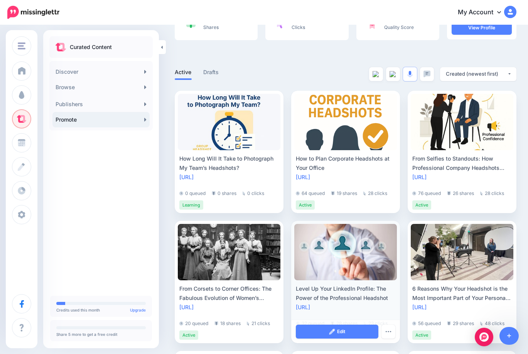
scroll to position [111, 0]
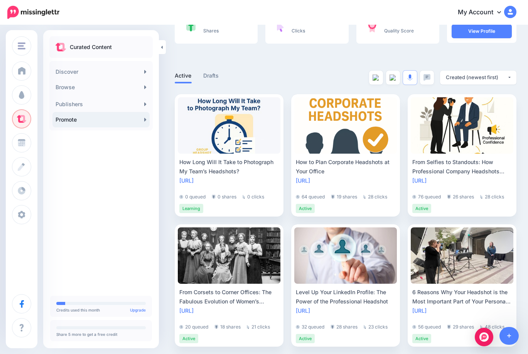
click at [91, 119] on link "Promote" at bounding box center [100, 119] width 97 height 15
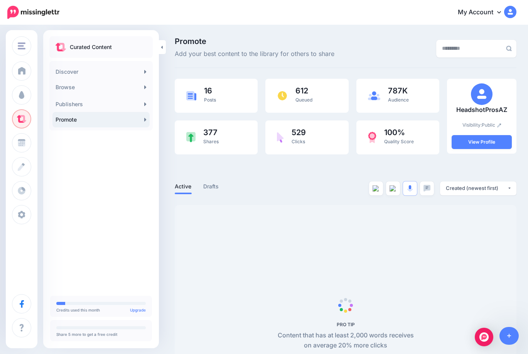
click at [93, 120] on link "Promote" at bounding box center [100, 119] width 97 height 15
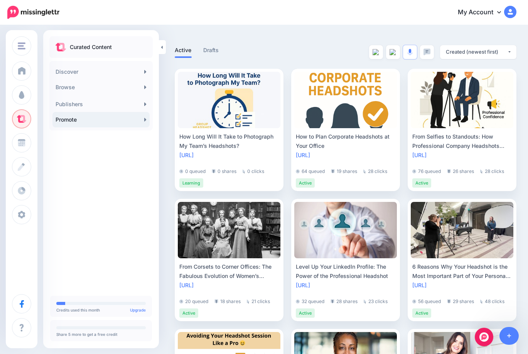
scroll to position [128, 0]
